Goal: Check status: Check status

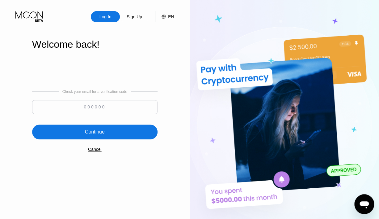
click at [113, 100] on input at bounding box center [94, 107] width 125 height 14
type input "981435"
click at [102, 138] on div "Continue" at bounding box center [94, 131] width 125 height 15
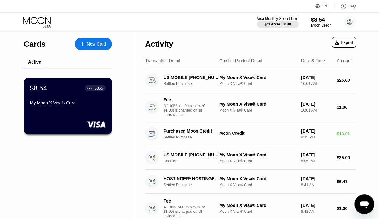
click at [73, 92] on div "$8.54 ● ● ● ● 6865" at bounding box center [68, 88] width 76 height 8
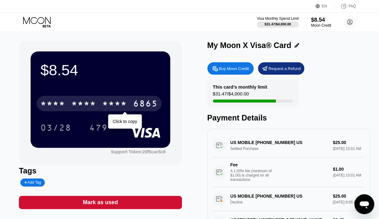
click at [137, 104] on div "6865" at bounding box center [145, 104] width 25 height 10
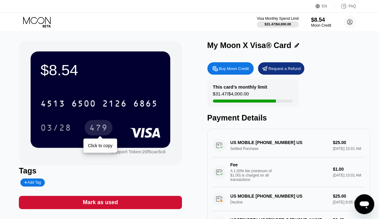
click at [100, 130] on div "479" at bounding box center [98, 128] width 19 height 10
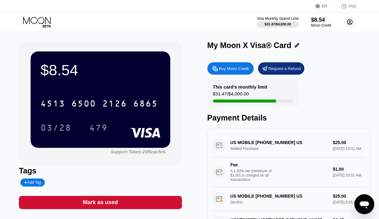
click at [351, 23] on icon at bounding box center [349, 21] width 3 height 3
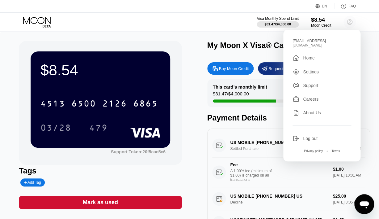
click at [351, 23] on icon at bounding box center [349, 21] width 3 height 3
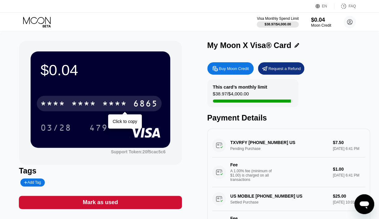
click at [97, 103] on div "* * * * * * * * * * * * 6865" at bounding box center [99, 103] width 125 height 15
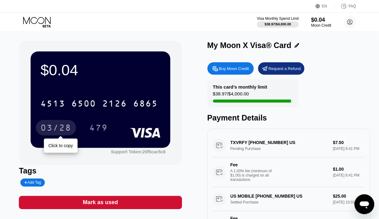
click at [61, 127] on div "03/28" at bounding box center [55, 128] width 31 height 10
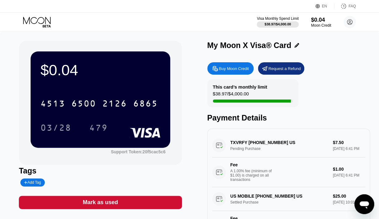
click at [40, 20] on icon at bounding box center [37, 22] width 29 height 11
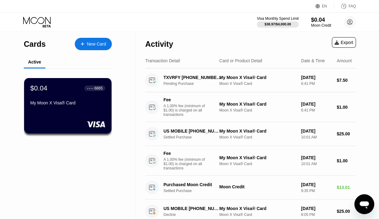
click at [40, 43] on div "Cards" at bounding box center [35, 44] width 22 height 9
click at [82, 108] on div "My Moon X Visa® Card" at bounding box center [68, 103] width 76 height 7
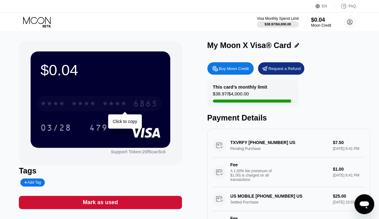
click at [102, 103] on div "* * * * * * * * * * * * 6865" at bounding box center [99, 103] width 125 height 15
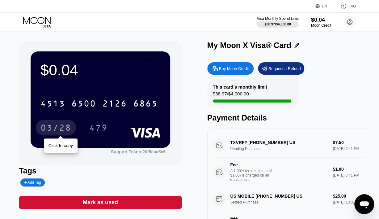
click at [63, 124] on div "03/28" at bounding box center [55, 128] width 31 height 10
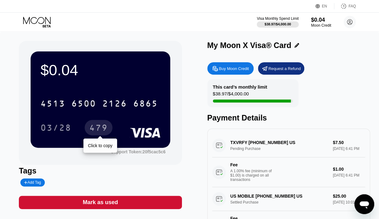
click at [102, 128] on div "479" at bounding box center [98, 128] width 19 height 10
